Goal: Navigation & Orientation: Understand site structure

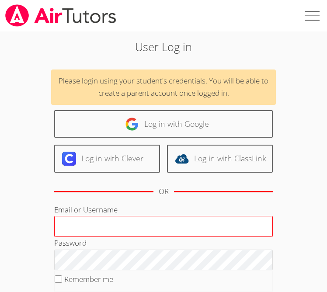
click at [128, 220] on input "Email or Username" at bounding box center [163, 226] width 218 height 21
type input "[EMAIL_ADDRESS][DOMAIN_NAME]"
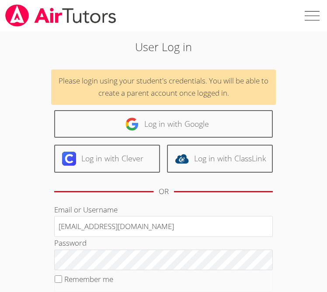
drag, startPoint x: 171, startPoint y: 229, endPoint x: 3, endPoint y: 216, distance: 168.6
click at [3, 216] on div "User Log in Please login using your student's credentials. You will be able to …" at bounding box center [163, 199] width 327 height 337
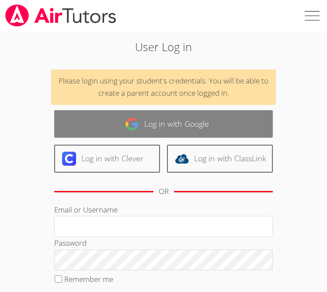
click at [123, 128] on link "Log in with Google" at bounding box center [163, 124] width 218 height 28
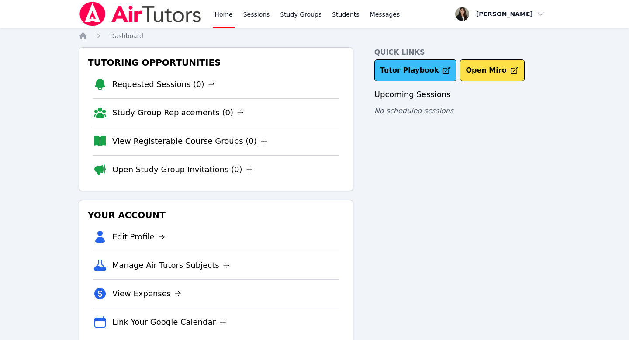
click at [393, 76] on link "Tutor Playbook" at bounding box center [415, 70] width 83 height 22
click at [255, 18] on link "Sessions" at bounding box center [256, 14] width 30 height 28
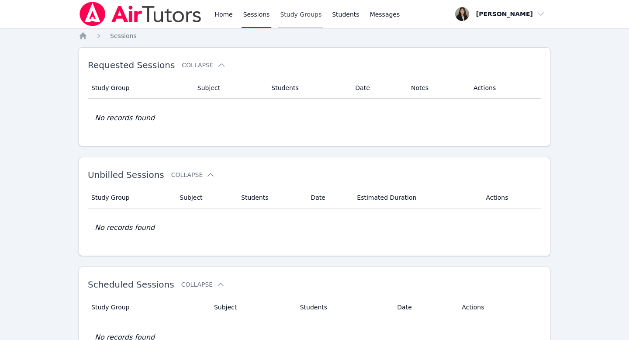
click at [303, 21] on link "Study Groups" at bounding box center [300, 14] width 45 height 28
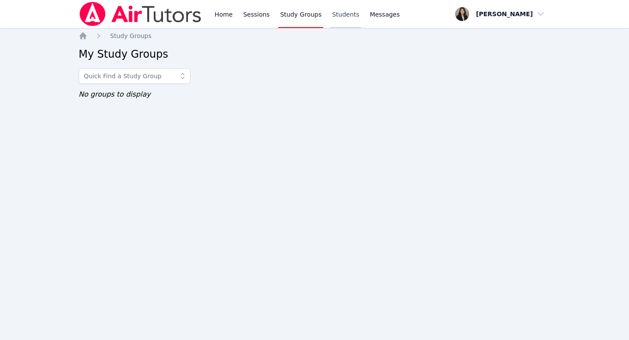
click at [342, 21] on link "Students" at bounding box center [345, 14] width 31 height 28
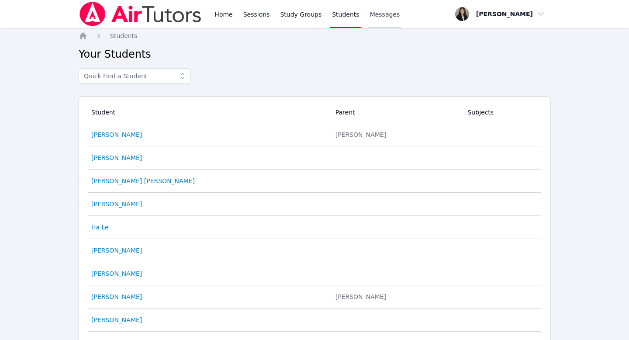
click at [386, 14] on span "Messages" at bounding box center [385, 14] width 30 height 9
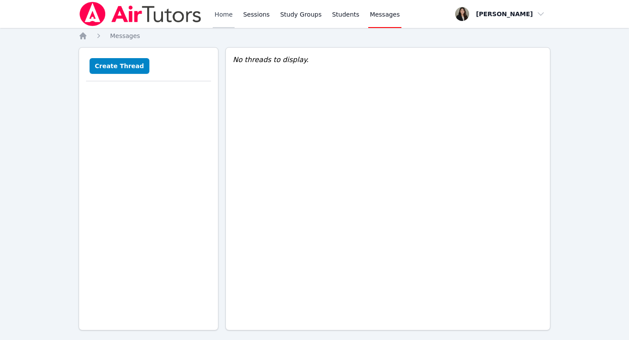
click at [223, 14] on link "Home" at bounding box center [223, 14] width 21 height 28
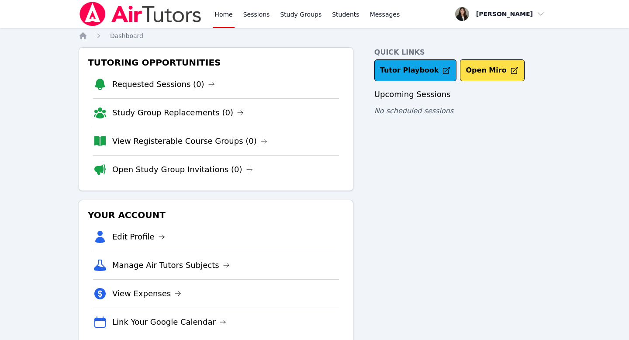
click at [385, 110] on span "No scheduled sessions" at bounding box center [413, 111] width 79 height 8
